Goal: Information Seeking & Learning: Find contact information

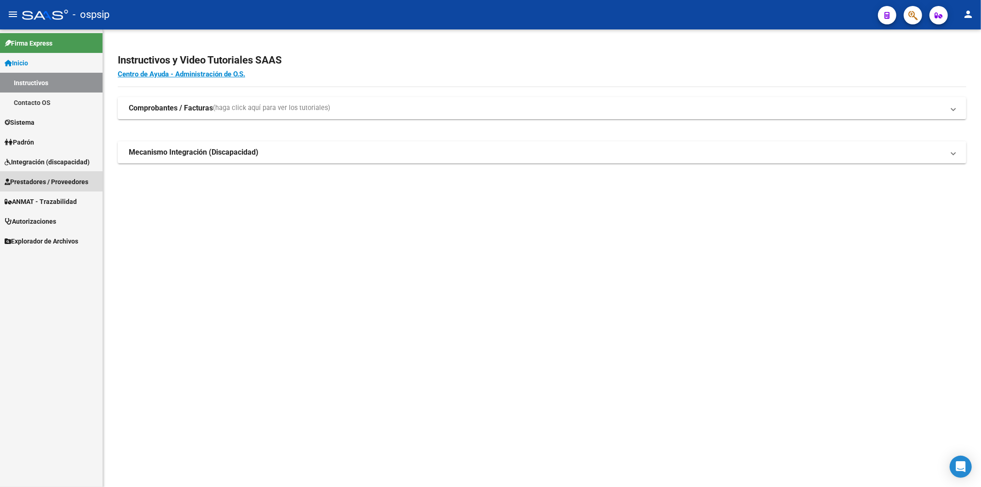
click at [39, 182] on span "Prestadores / Proveedores" at bounding box center [47, 182] width 84 height 10
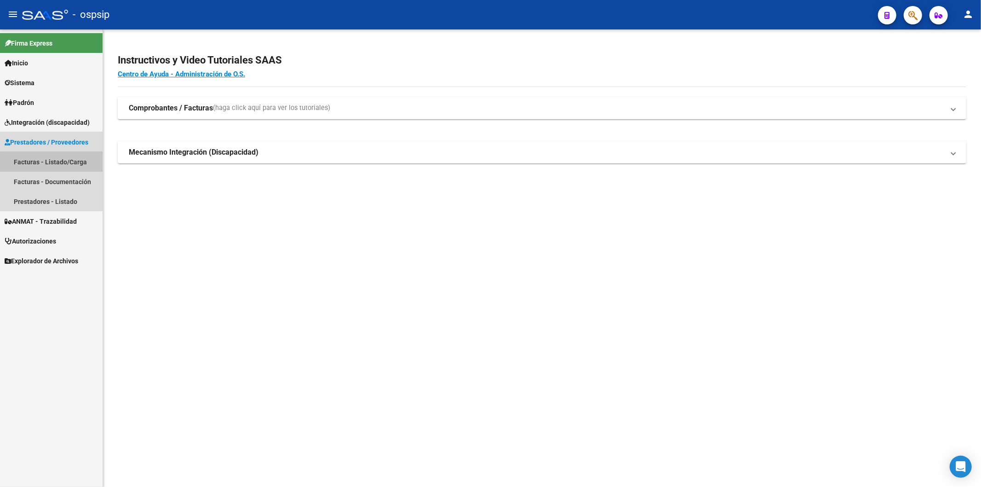
click at [53, 161] on link "Facturas - Listado/Carga" at bounding box center [51, 162] width 103 height 20
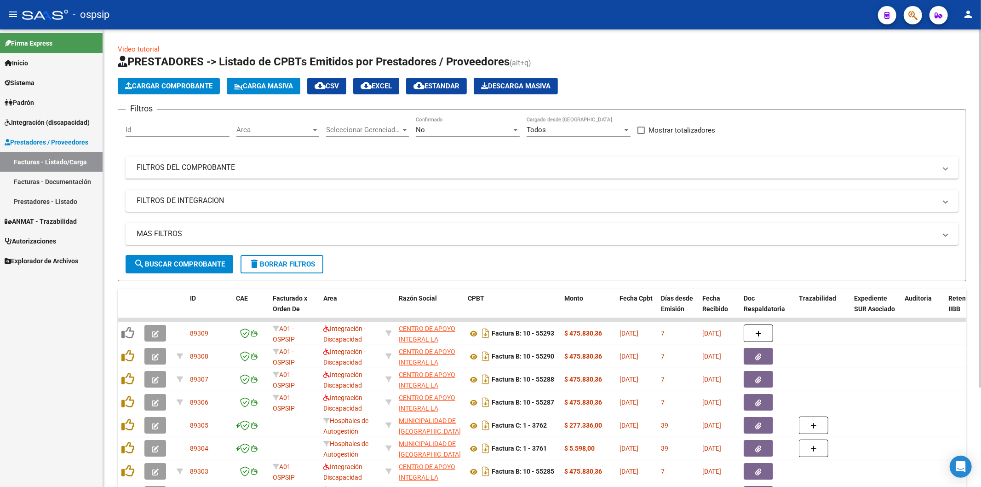
click at [521, 130] on app-bool-drop-down "No Confirmado" at bounding box center [471, 130] width 111 height 8
click at [515, 130] on div at bounding box center [515, 130] width 5 height 2
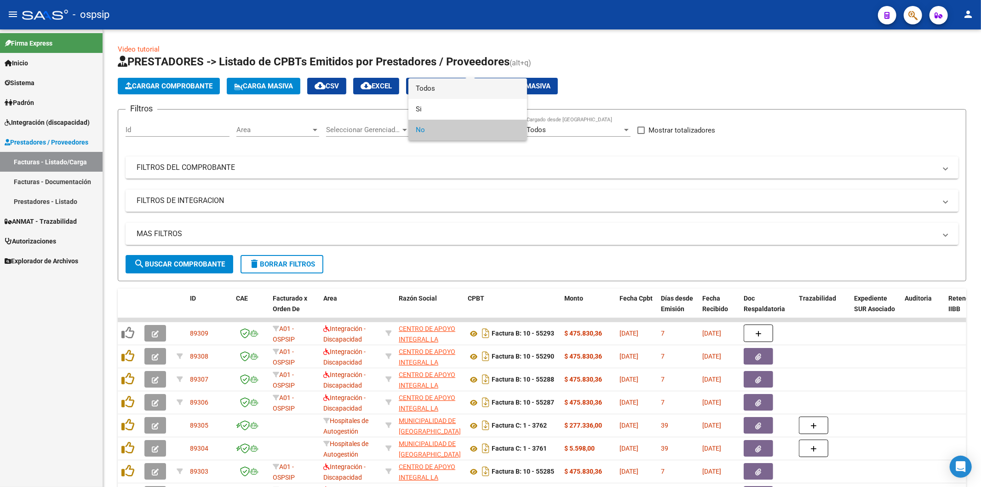
click at [485, 87] on span "Todos" at bounding box center [468, 88] width 104 height 21
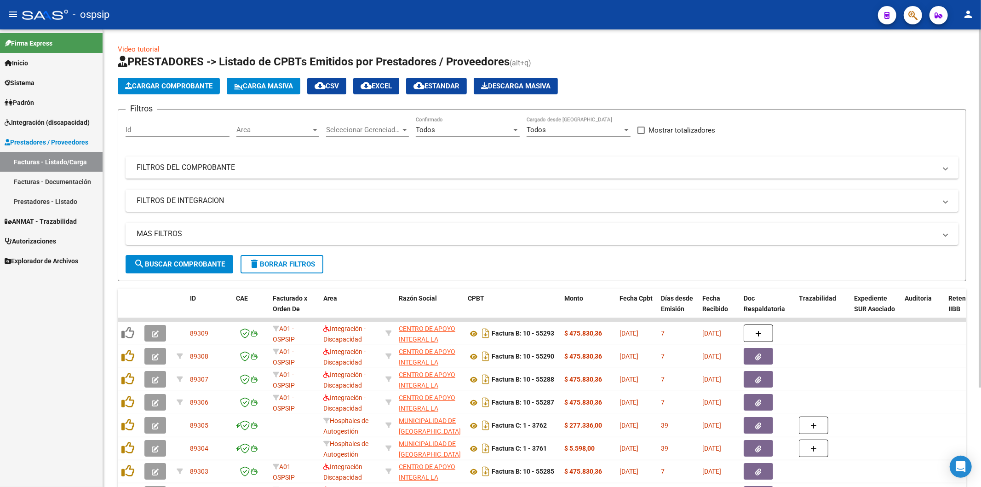
click at [865, 160] on mat-expansion-panel-header "FILTROS DEL COMPROBANTE" at bounding box center [542, 167] width 833 height 22
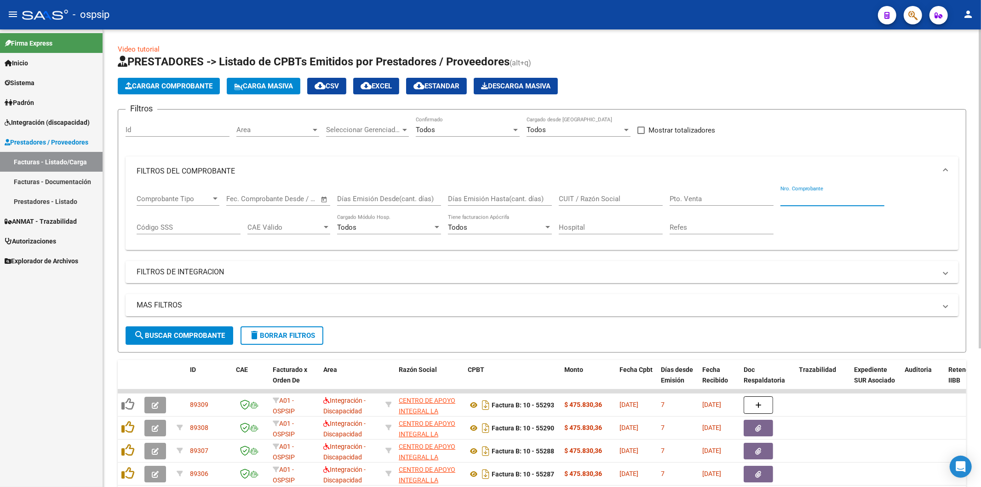
click at [798, 198] on input "Nro. Comprobante" at bounding box center [832, 199] width 104 height 8
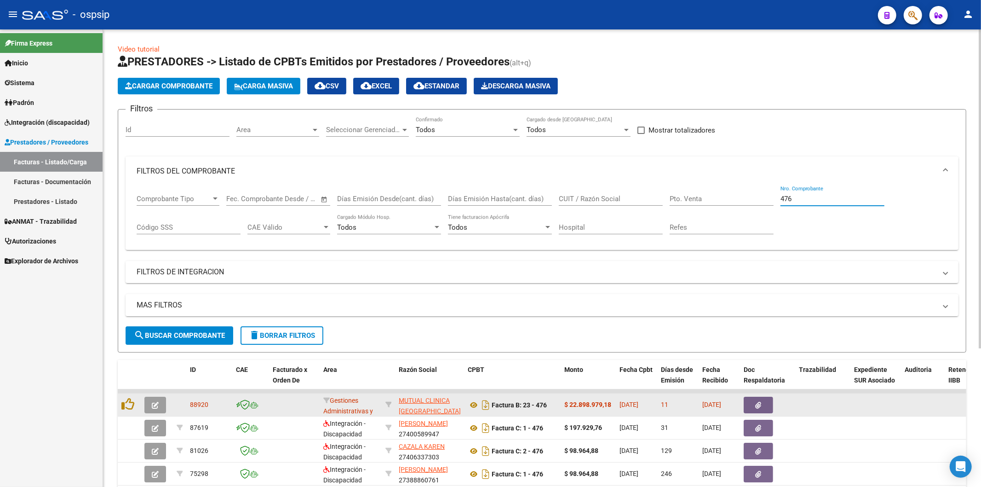
type input "476"
click at [763, 401] on button "button" at bounding box center [758, 404] width 29 height 17
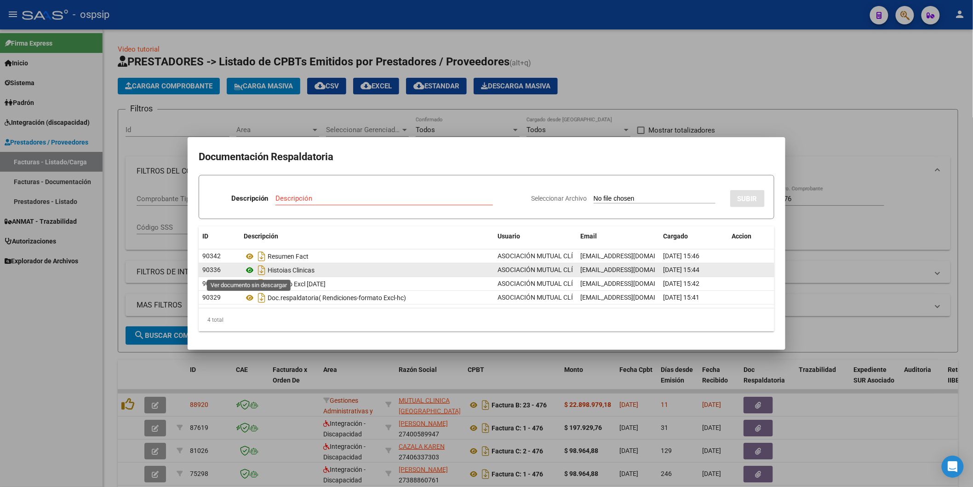
click at [252, 269] on icon at bounding box center [250, 269] width 12 height 11
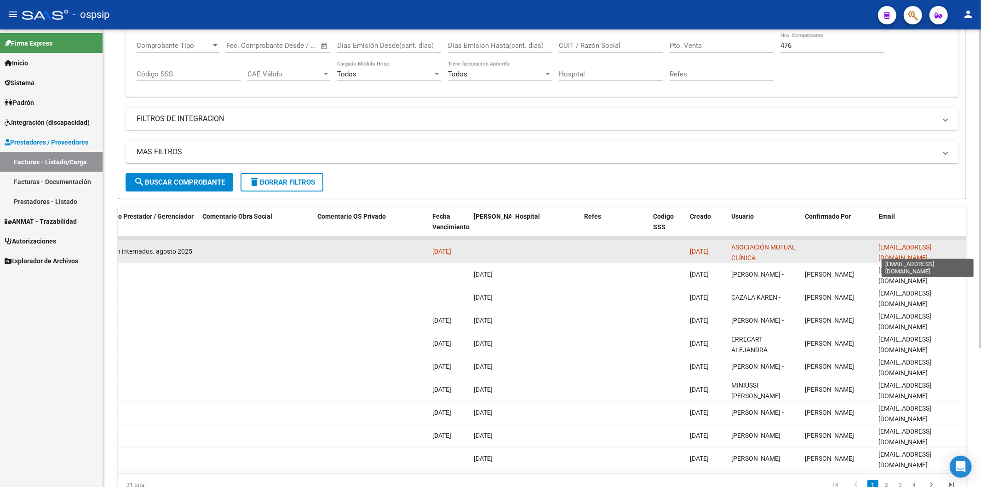
scroll to position [0, 54]
drag, startPoint x: 879, startPoint y: 249, endPoint x: 963, endPoint y: 252, distance: 84.2
click at [963, 252] on datatable-body-cell "[EMAIL_ADDRESS][DOMAIN_NAME]" at bounding box center [921, 251] width 92 height 23
copy span "[EMAIL_ADDRESS][DOMAIN_NAME]"
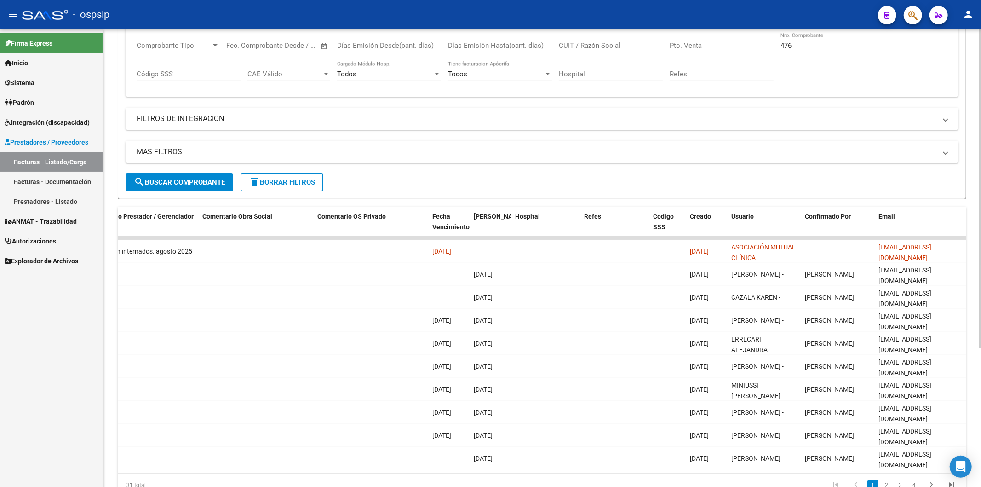
scroll to position [0, 0]
